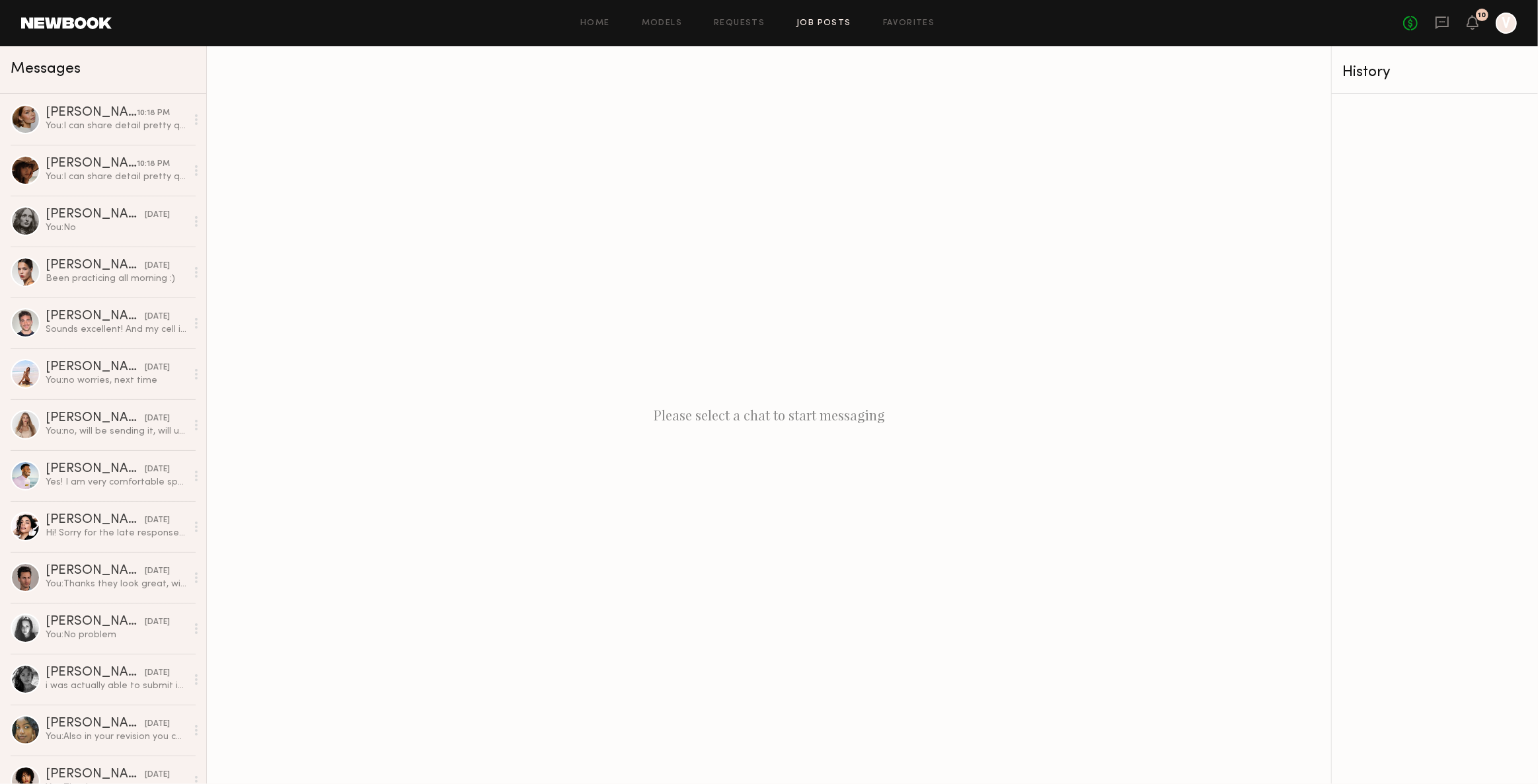
click at [839, 23] on link "Job Posts" at bounding box center [823, 23] width 54 height 9
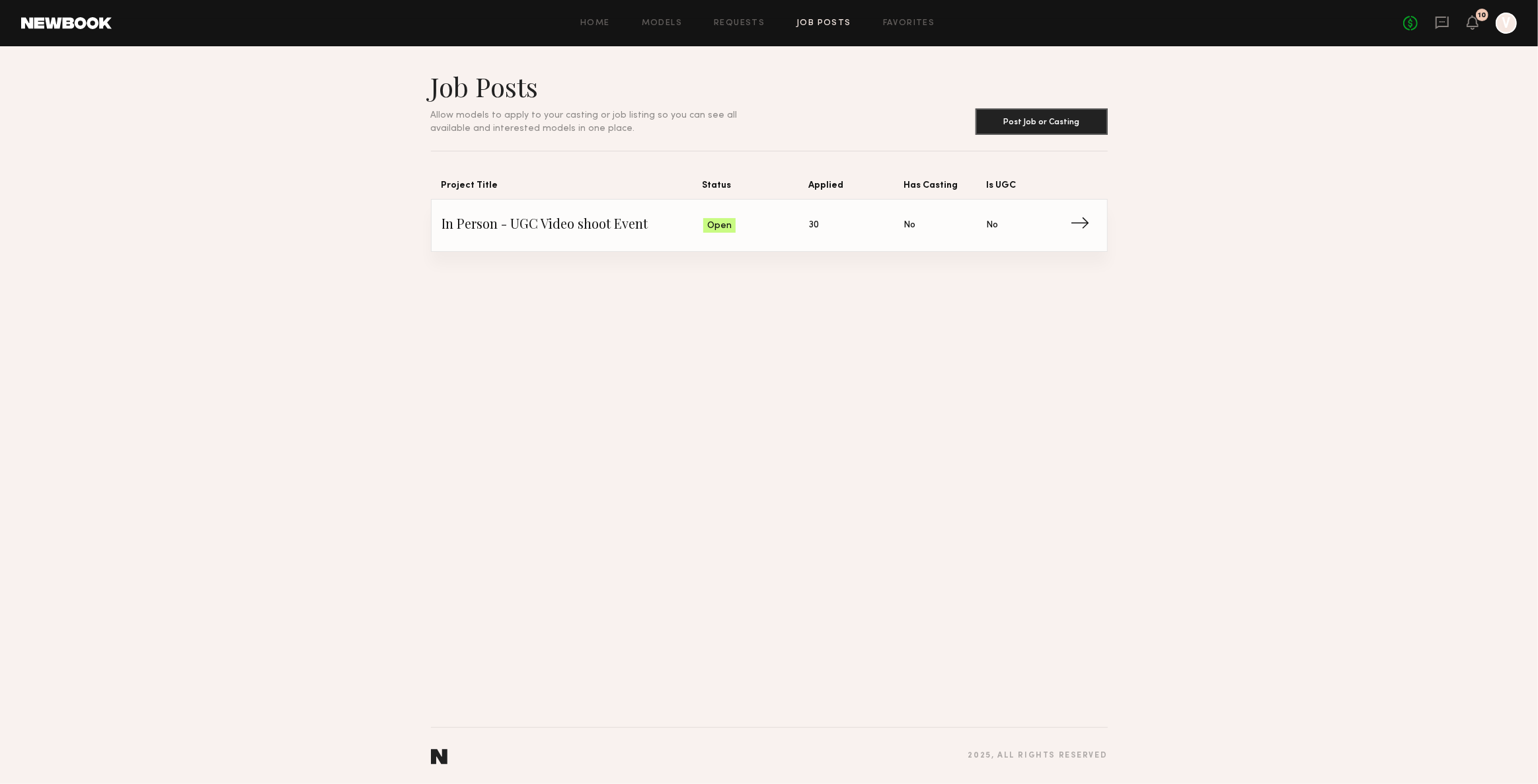
click at [600, 228] on span "In Person - UGC Video shoot Event" at bounding box center [573, 226] width 261 height 20
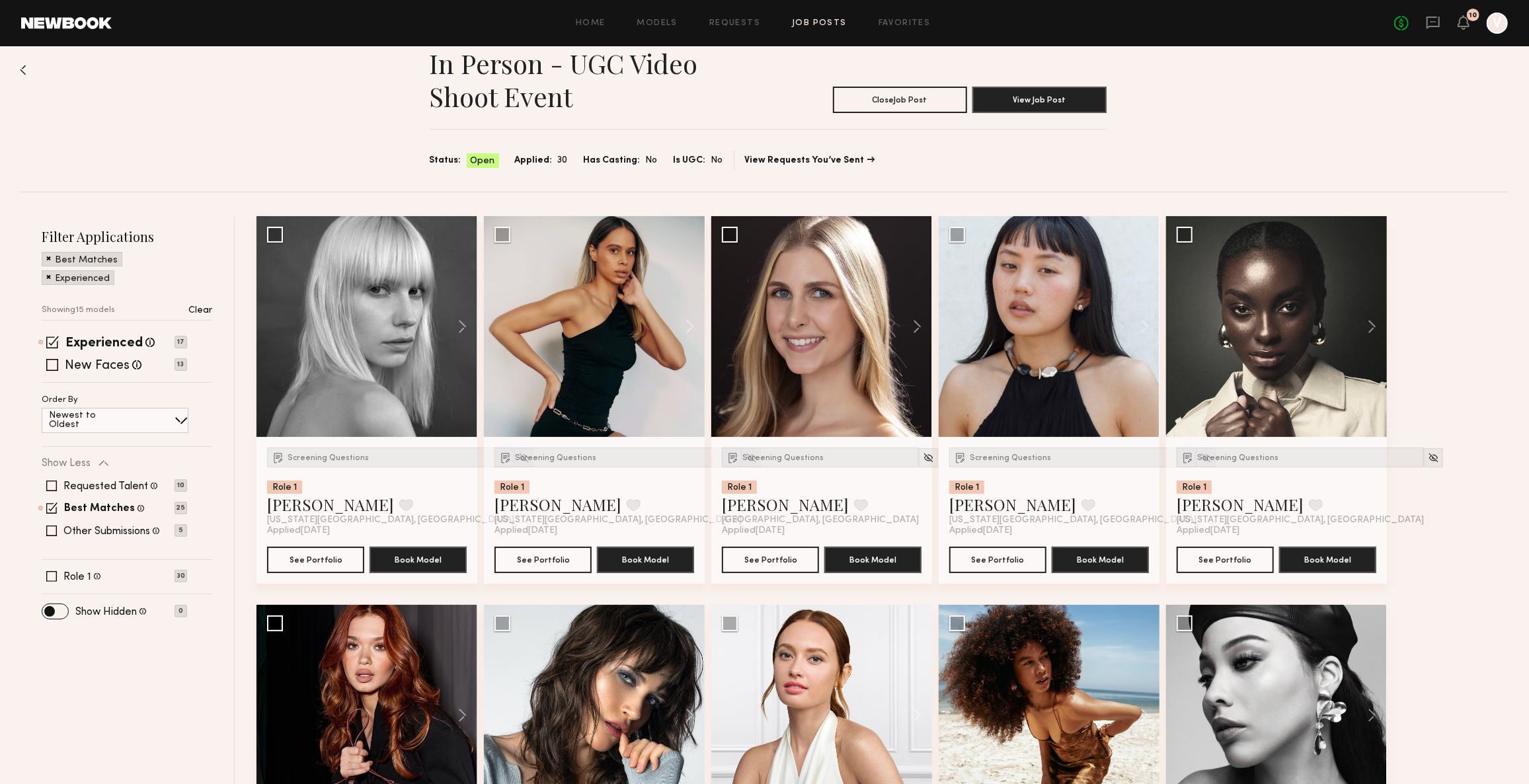
scroll to position [60, 0]
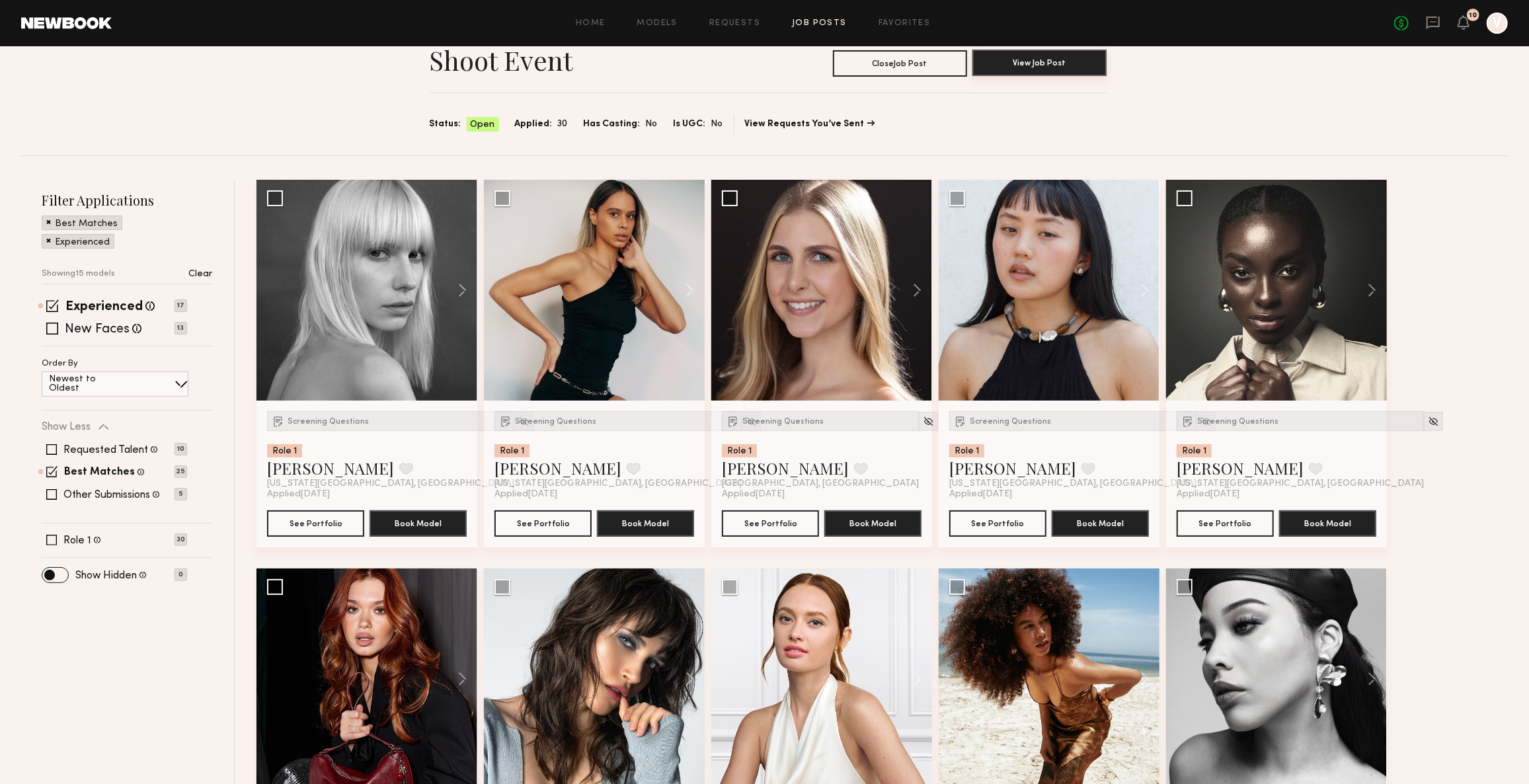
click at [1036, 62] on button "View Job Post" at bounding box center [1039, 63] width 134 height 27
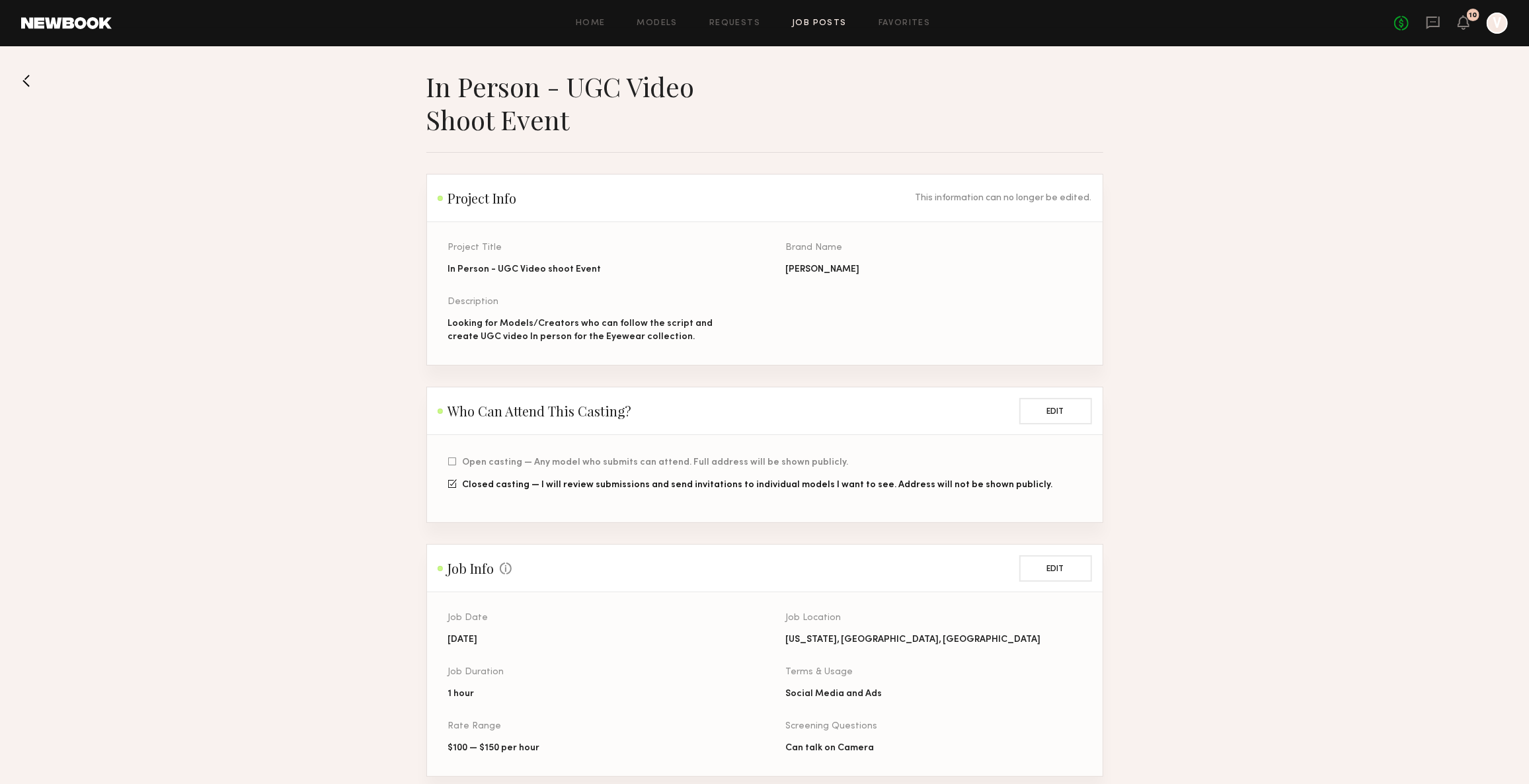
click at [32, 80] on button at bounding box center [32, 81] width 21 height 21
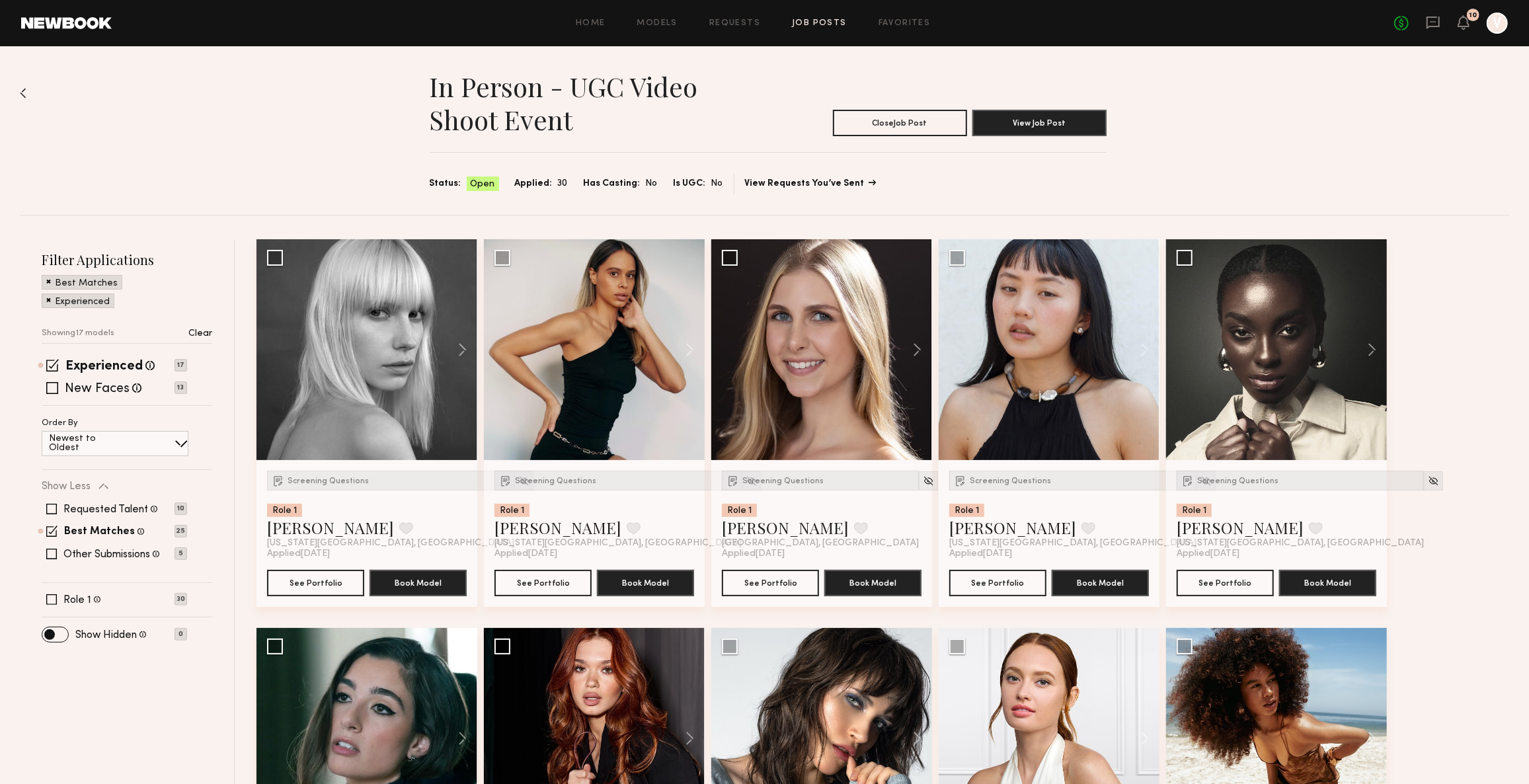
click at [820, 182] on link "View Requests You’ve Sent" at bounding box center [810, 184] width 130 height 9
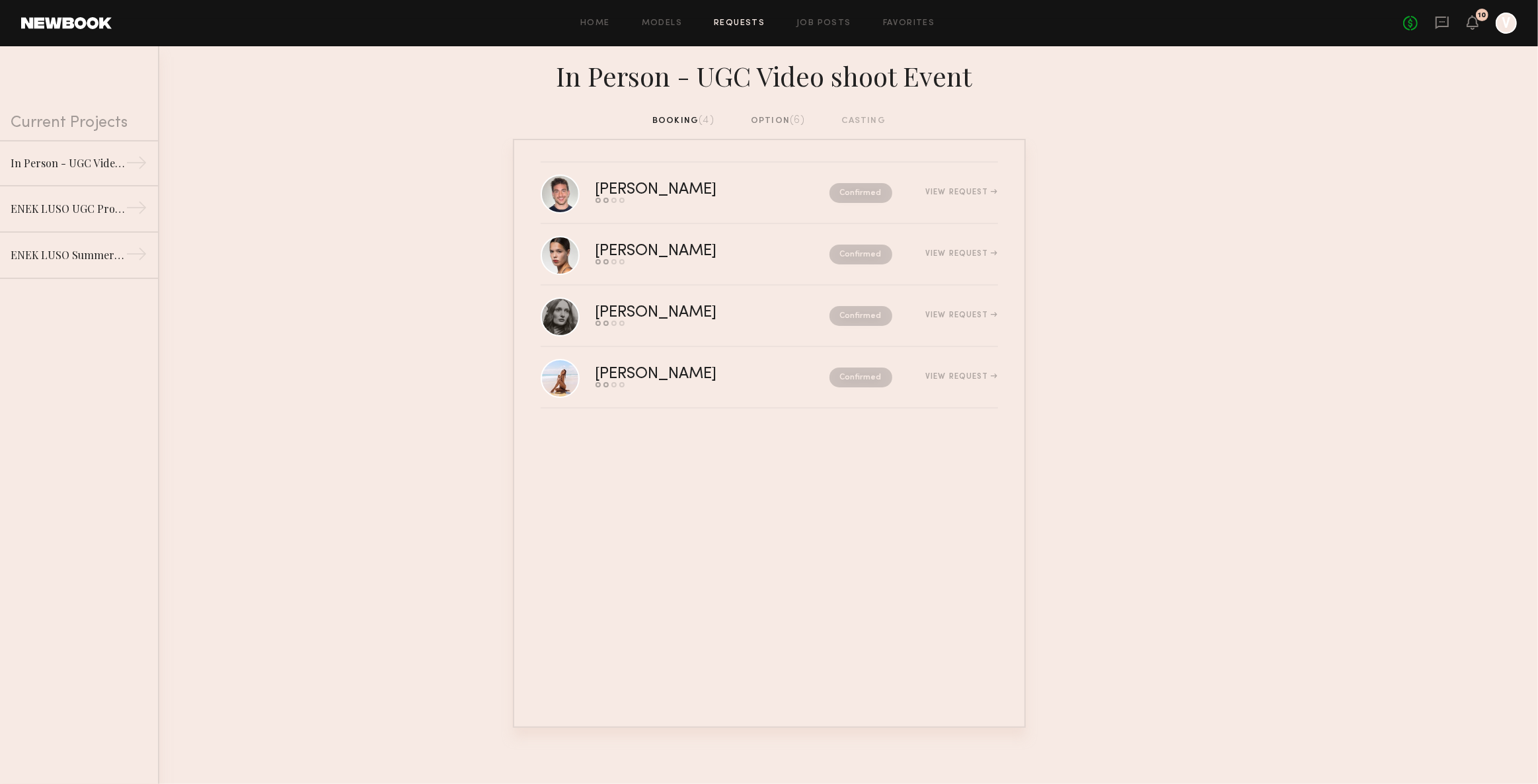
click at [789, 119] on div "option (6)" at bounding box center [778, 120] width 54 height 14
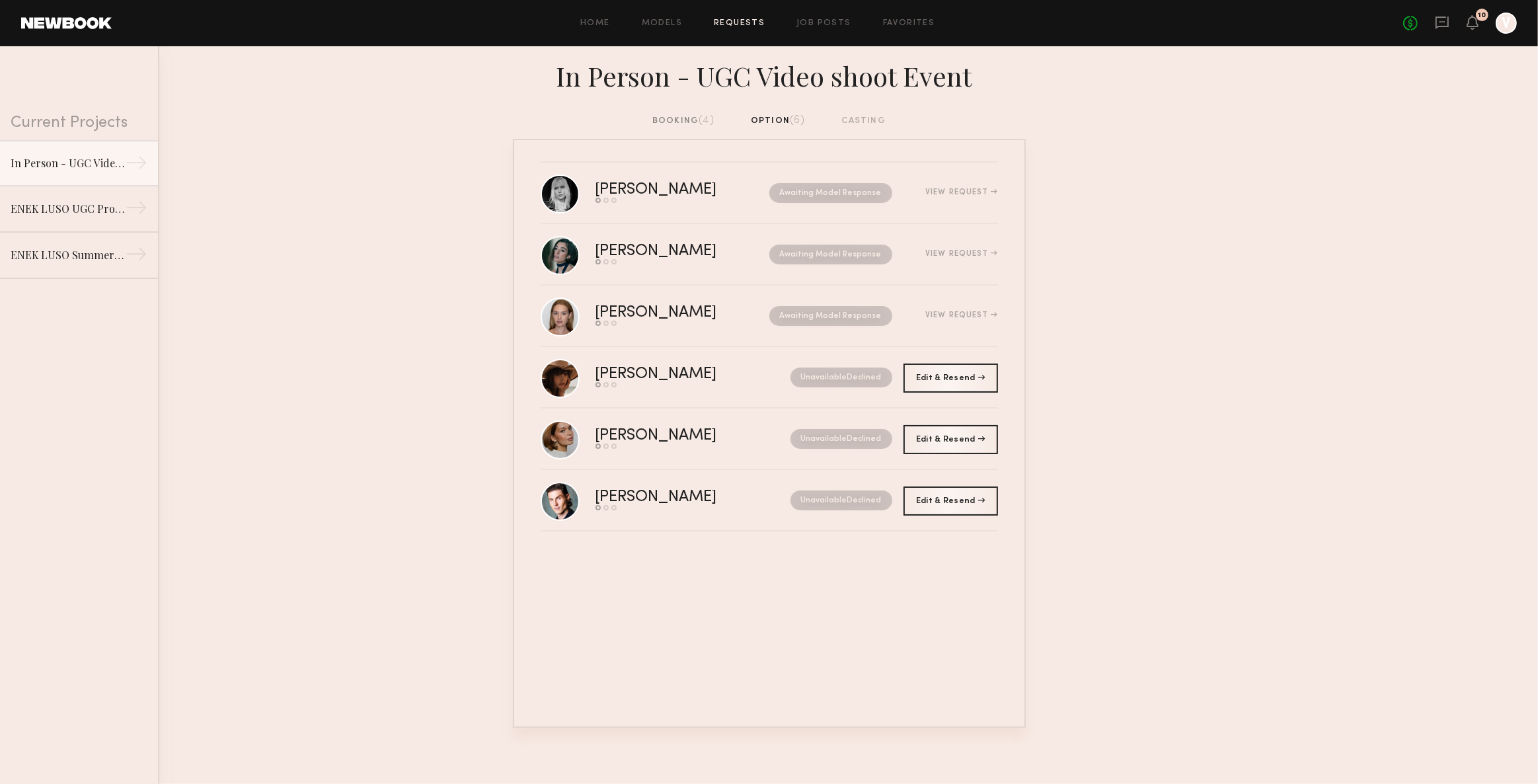
click at [1433, 21] on div "No fees up to $5,000 10 V" at bounding box center [1459, 23] width 113 height 21
click at [1438, 21] on icon at bounding box center [1442, 22] width 14 height 14
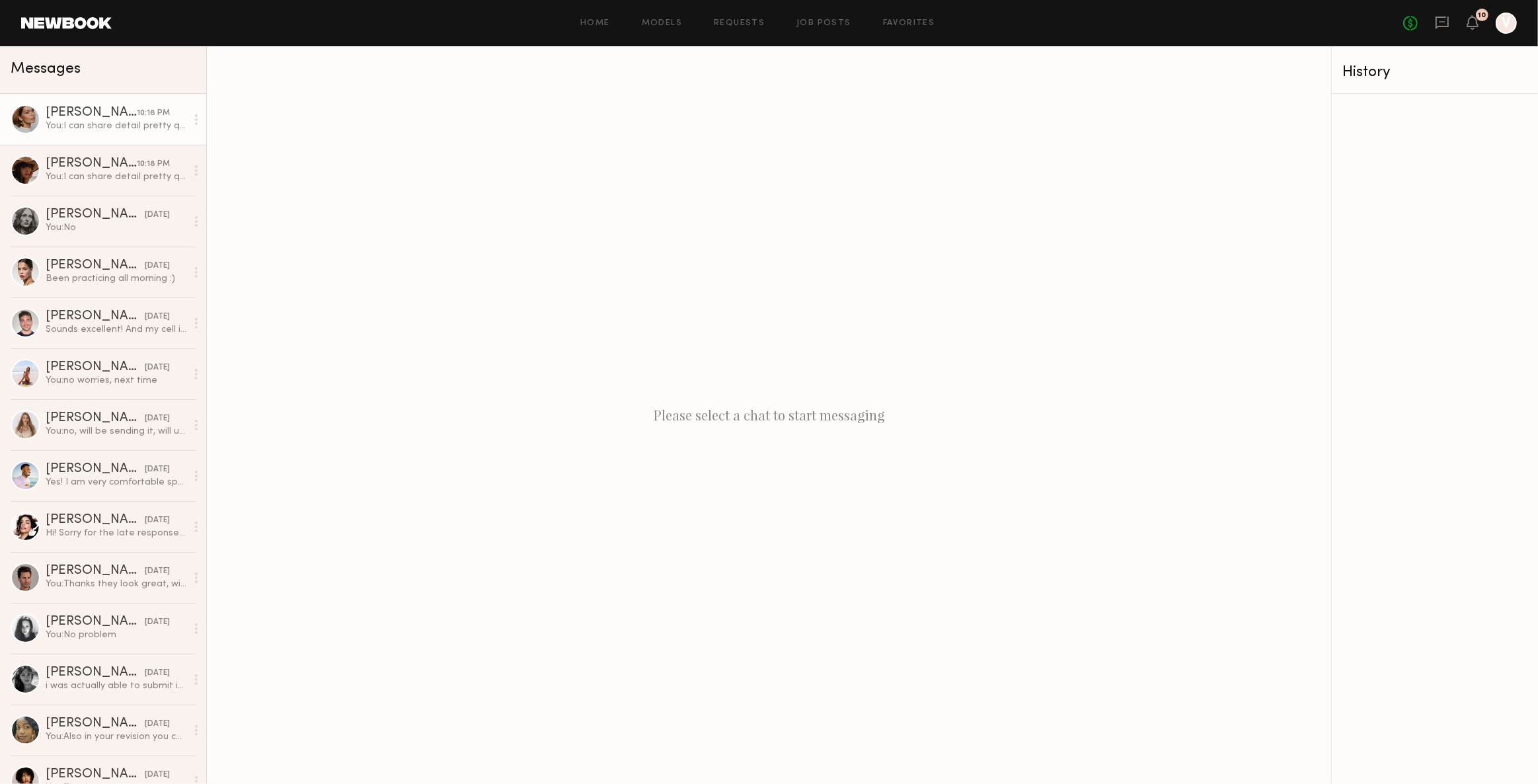
click at [95, 120] on div "[PERSON_NAME]" at bounding box center [91, 112] width 91 height 13
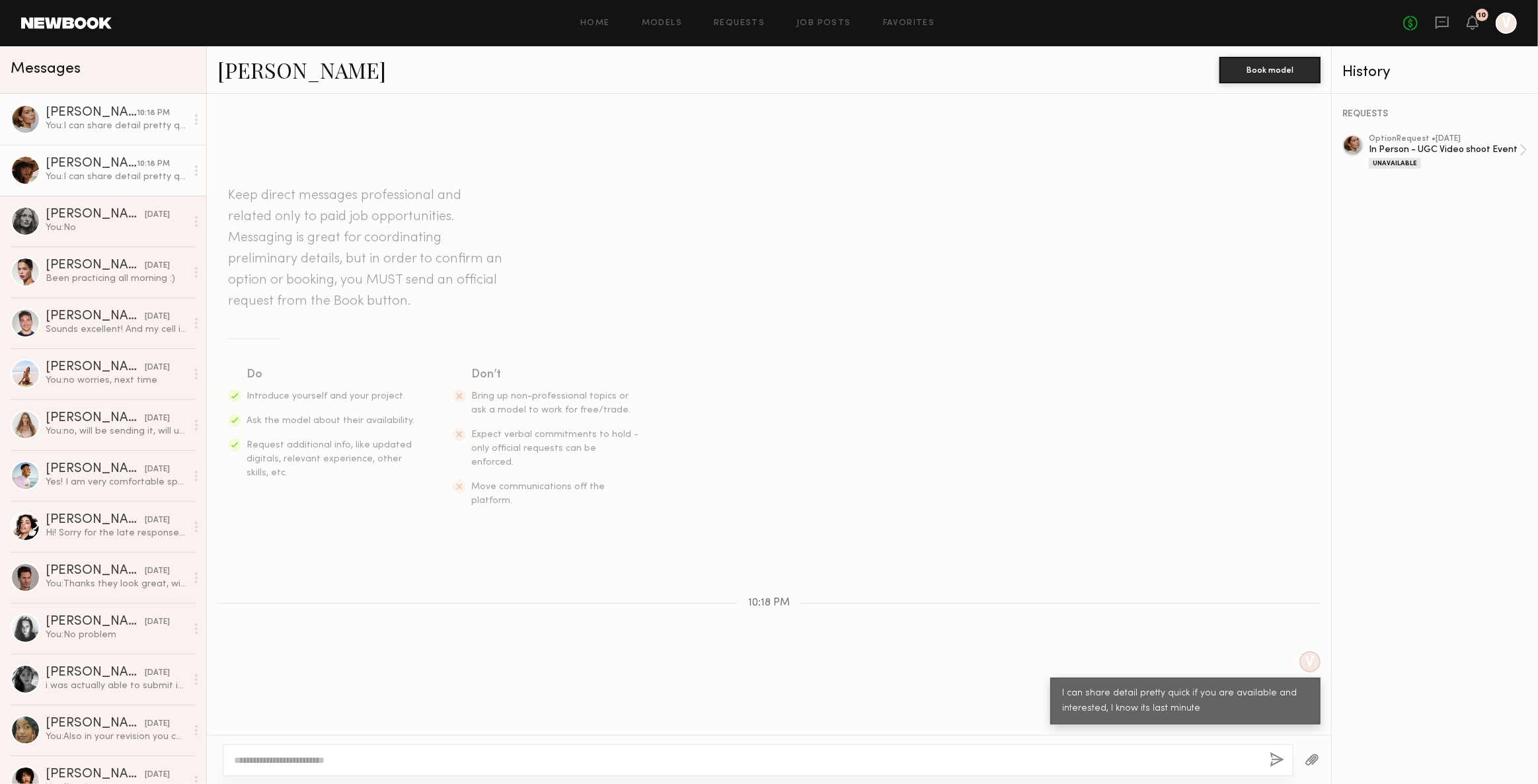
click at [90, 179] on div "You: I can share detail pretty quick if you are available and interested, I kno…" at bounding box center [116, 177] width 141 height 12
click at [88, 226] on div "You: No" at bounding box center [116, 227] width 141 height 12
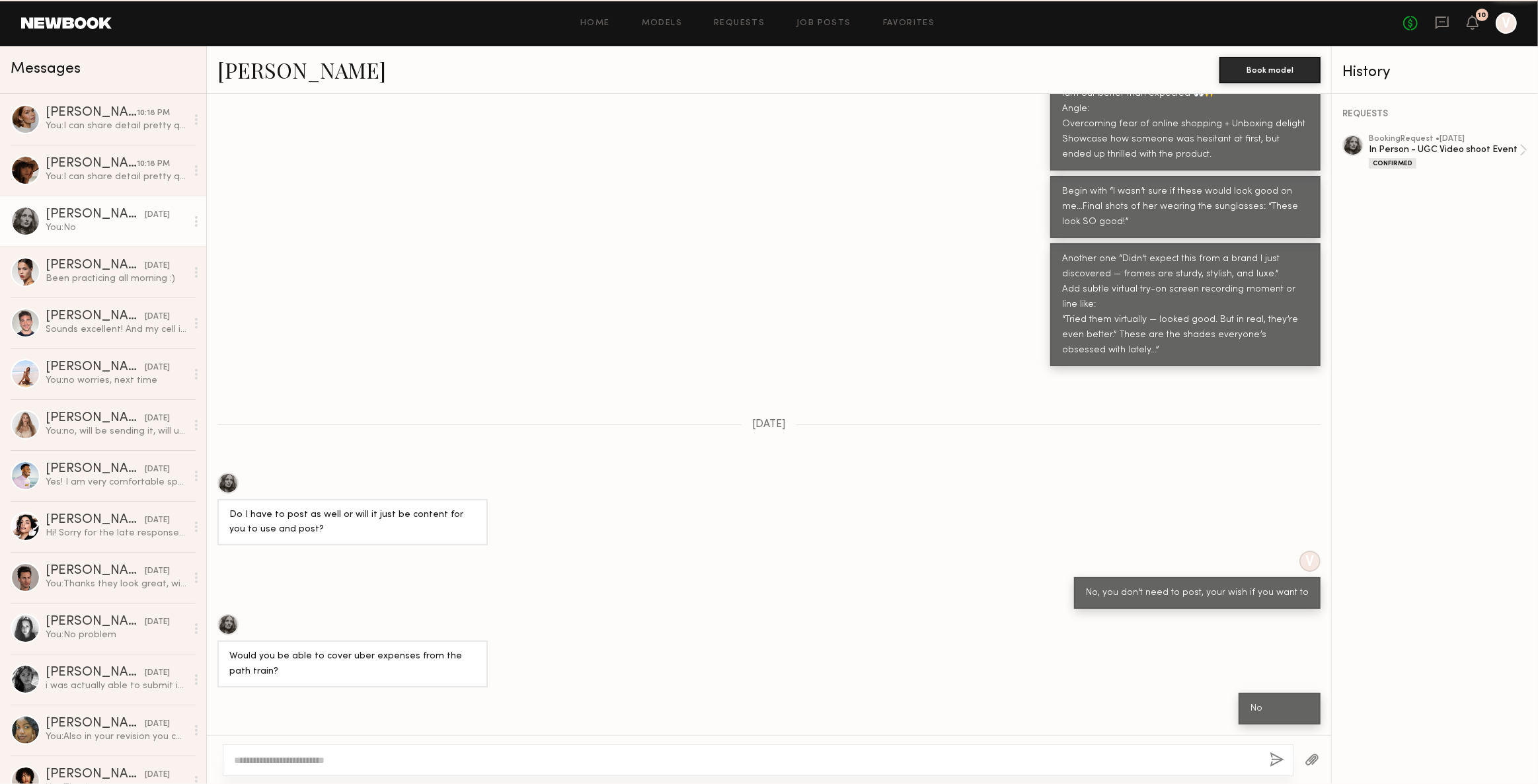
scroll to position [524, 0]
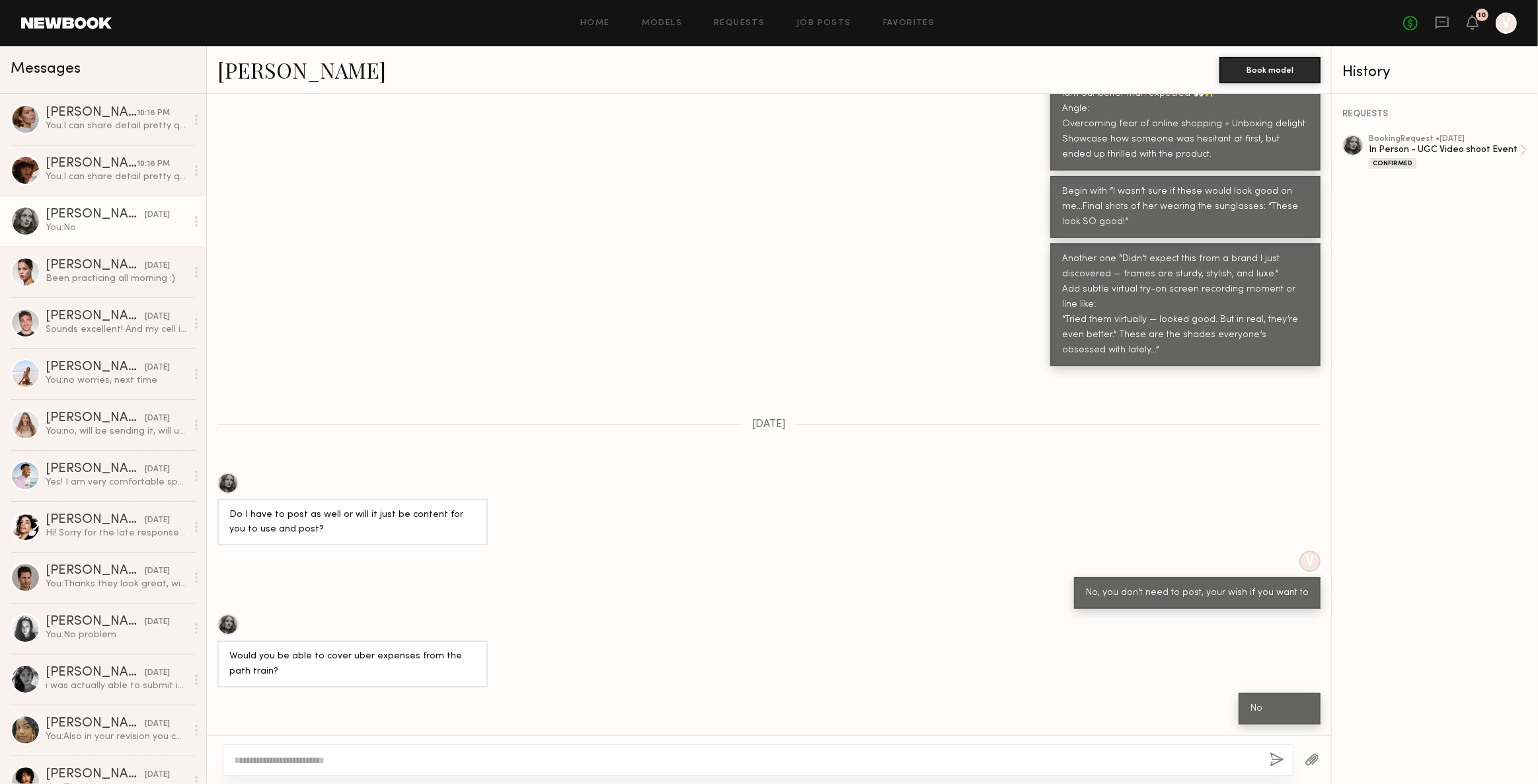
click at [247, 65] on link "[PERSON_NAME]" at bounding box center [302, 70] width 169 height 29
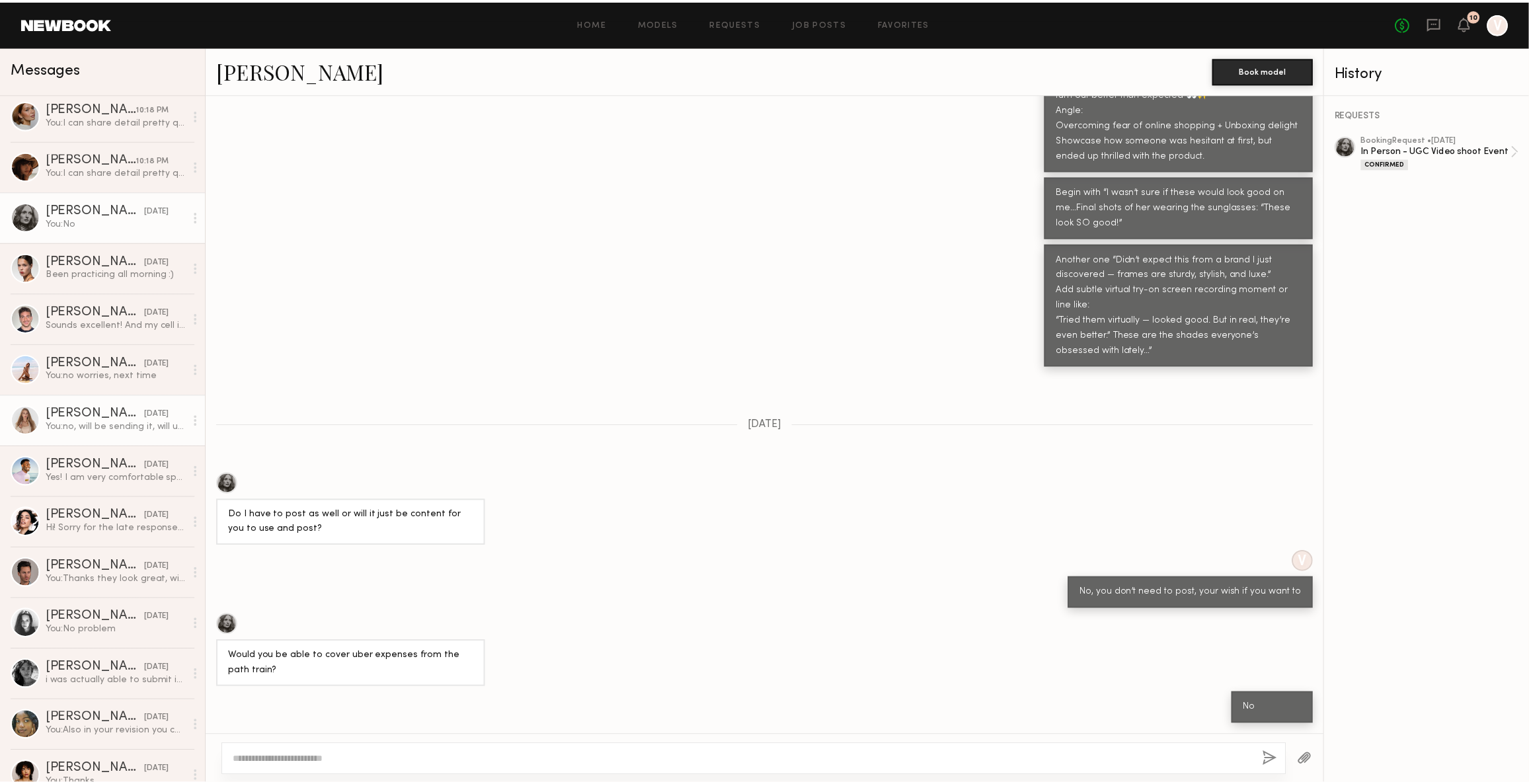
scroll to position [0, 0]
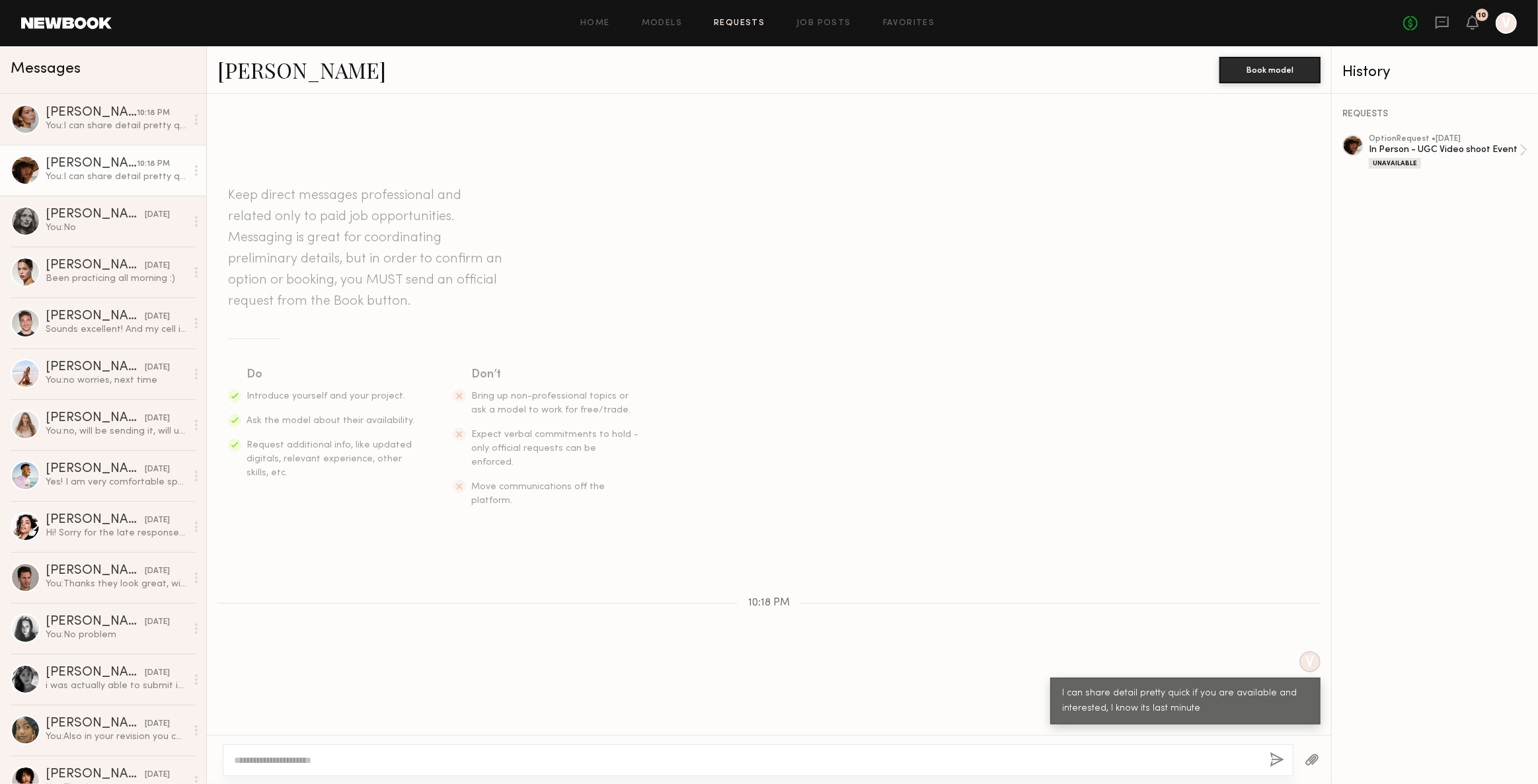
click at [755, 22] on link "Requests" at bounding box center [739, 23] width 51 height 9
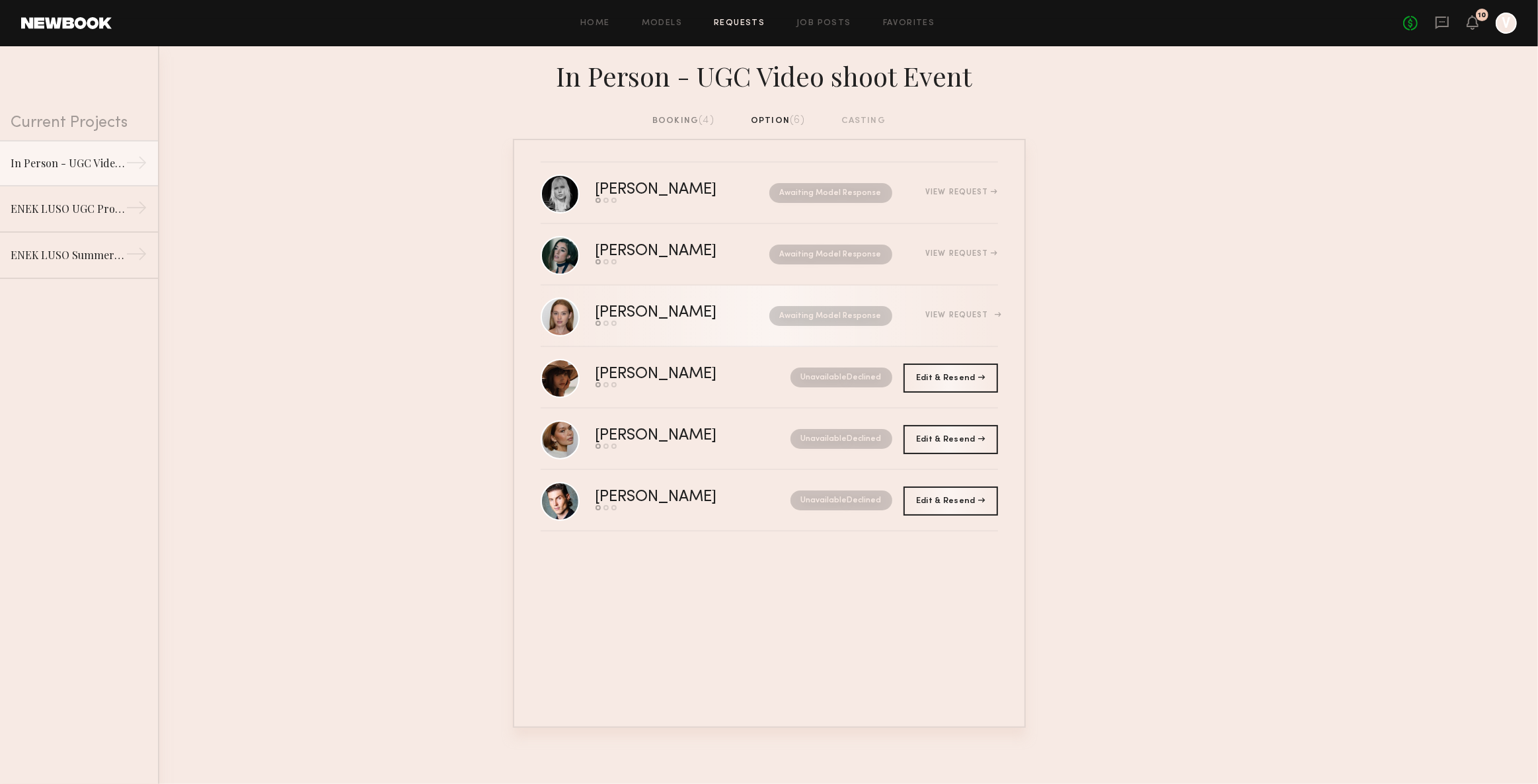
click at [964, 297] on link "[PERSON_NAME] Send request Model response Book model Awaiting Model Response Vi…" at bounding box center [769, 316] width 458 height 62
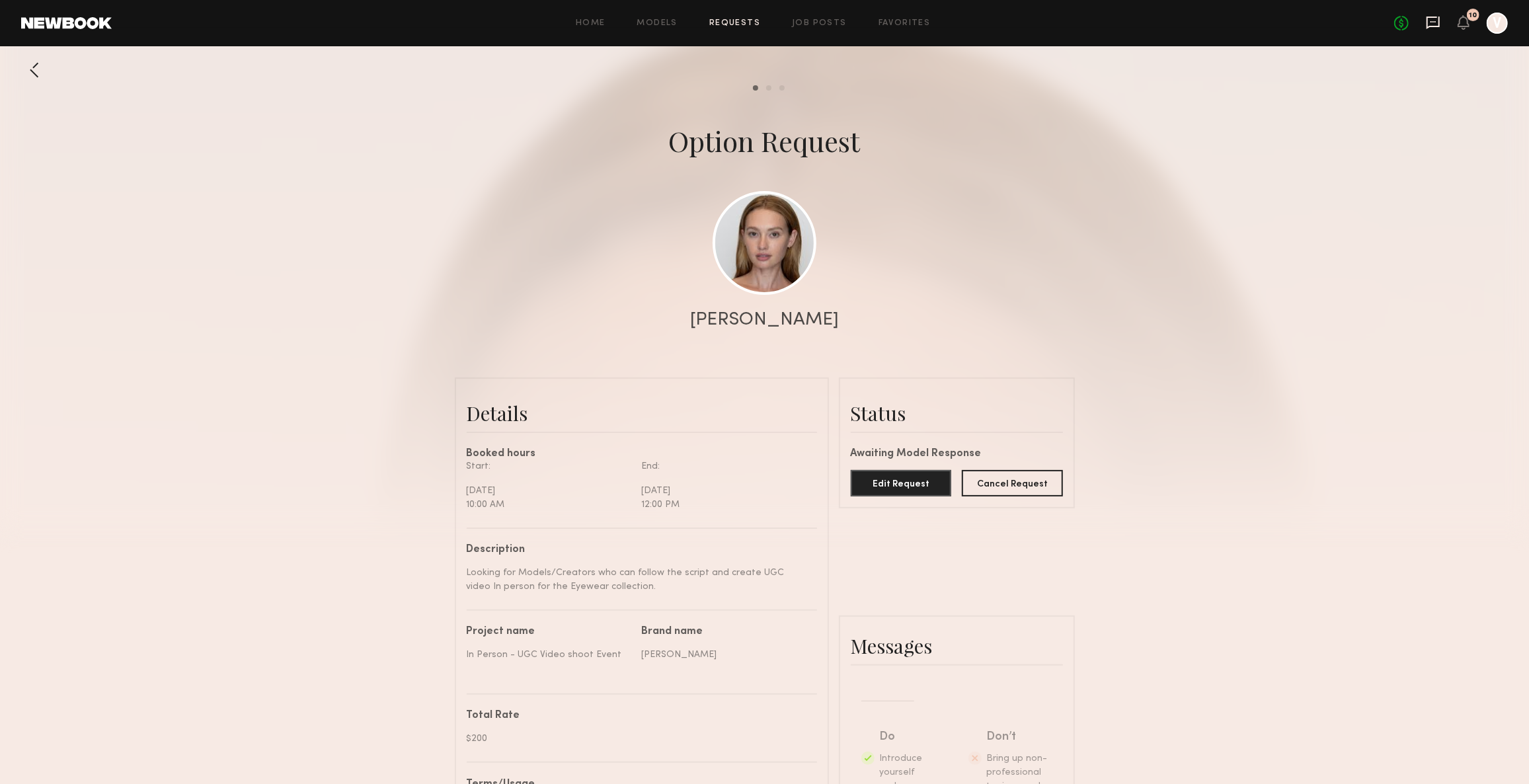
click at [1432, 20] on icon at bounding box center [1433, 22] width 14 height 14
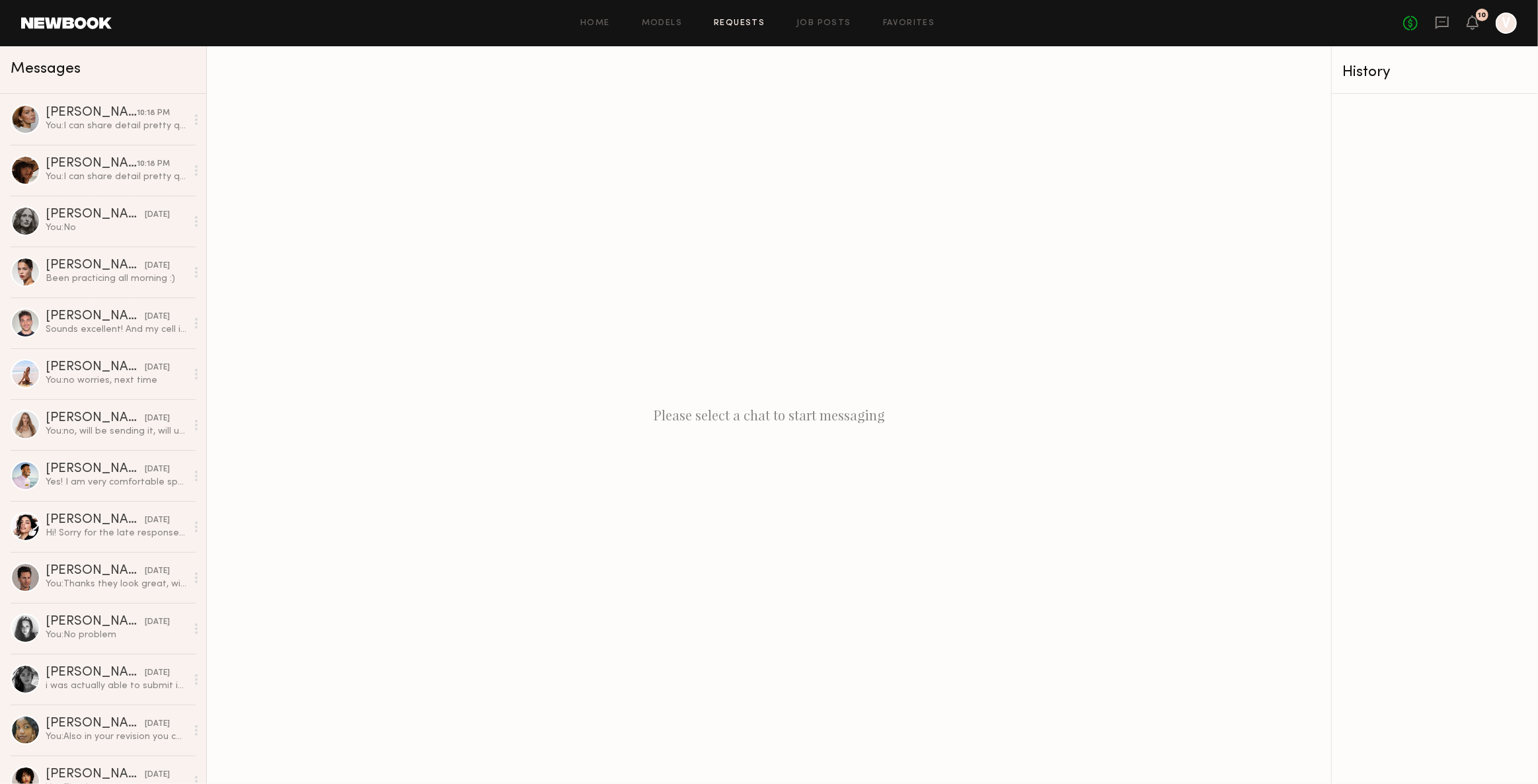
click at [748, 24] on link "Requests" at bounding box center [739, 23] width 51 height 9
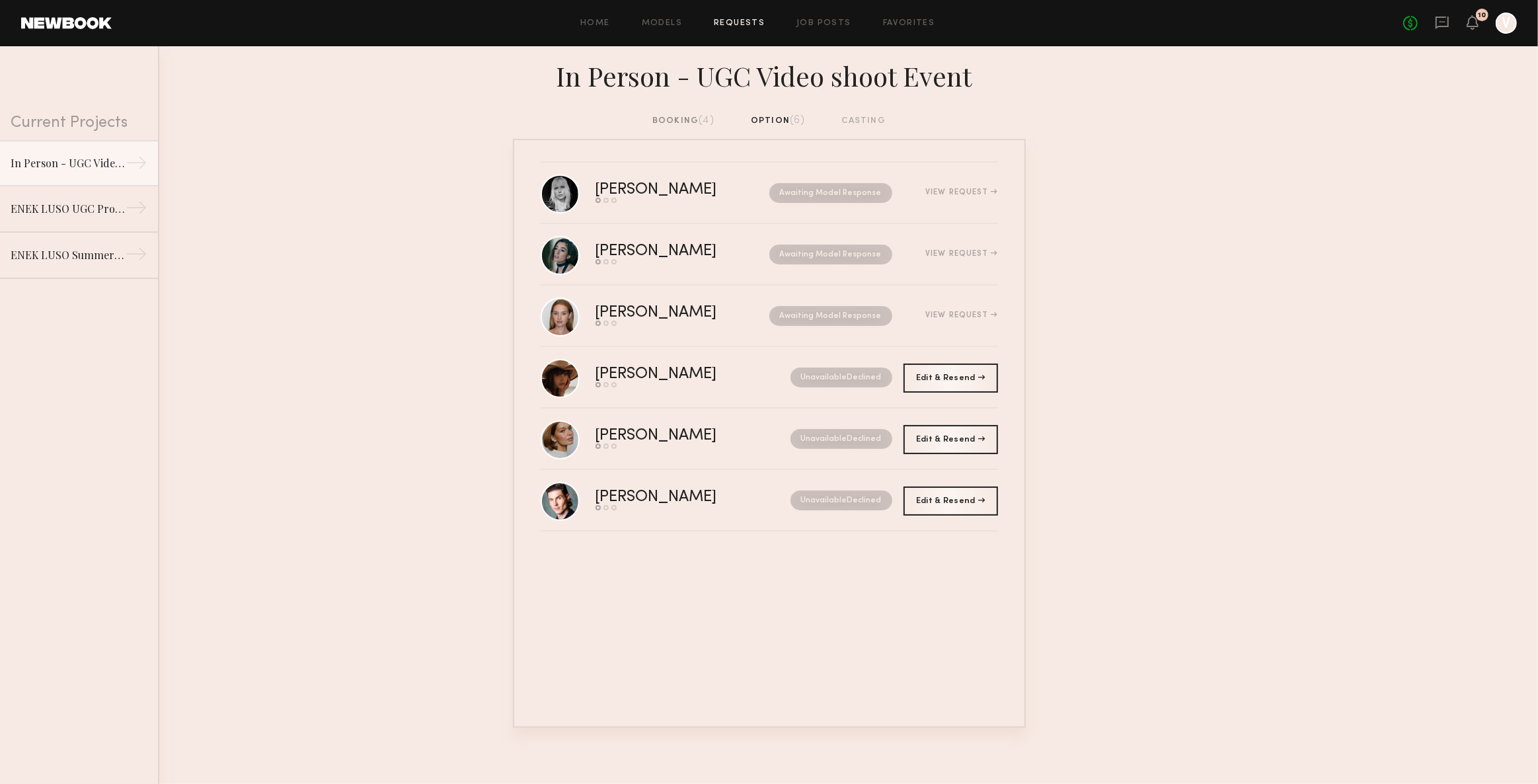
click at [1227, 631] on nb-requests-list-container "[PERSON_NAME] Send request Model response Book model Awaiting Model Response Vi…" at bounding box center [769, 433] width 1538 height 589
